Goal: Use online tool/utility

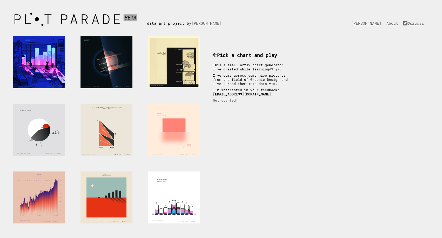
click at [168, 142] on div at bounding box center [174, 130] width 52 height 52
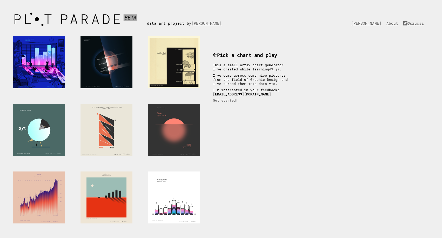
click at [42, 144] on div at bounding box center [39, 130] width 52 height 52
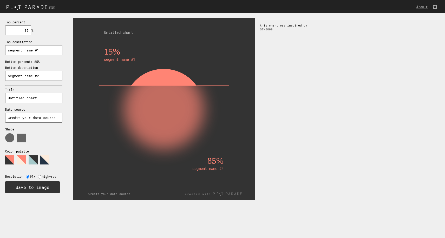
click at [154, 71] on rect at bounding box center [163, 77] width 119 height 17
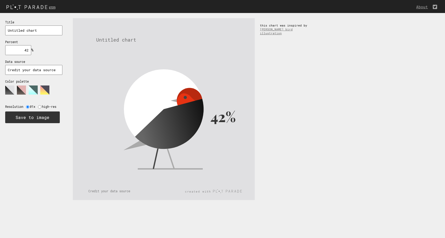
click at [28, 47] on input "42" at bounding box center [18, 50] width 26 height 10
type input "4"
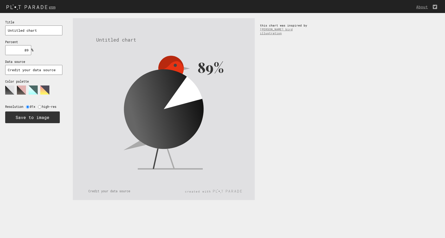
type input "8"
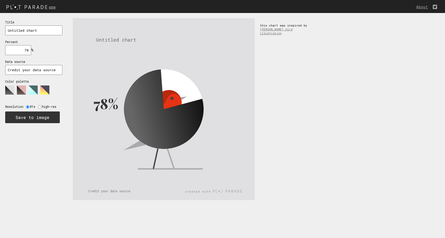
type input "7"
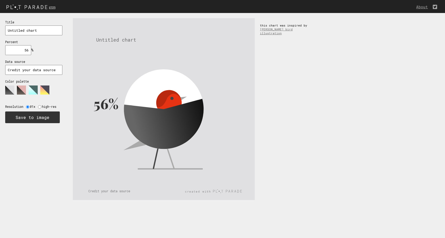
type input "5"
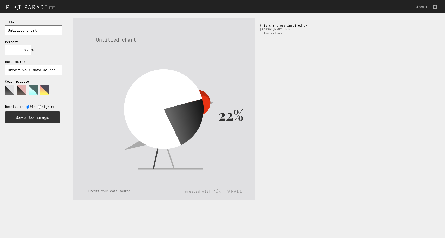
type input "2"
